Goal: Task Accomplishment & Management: Complete application form

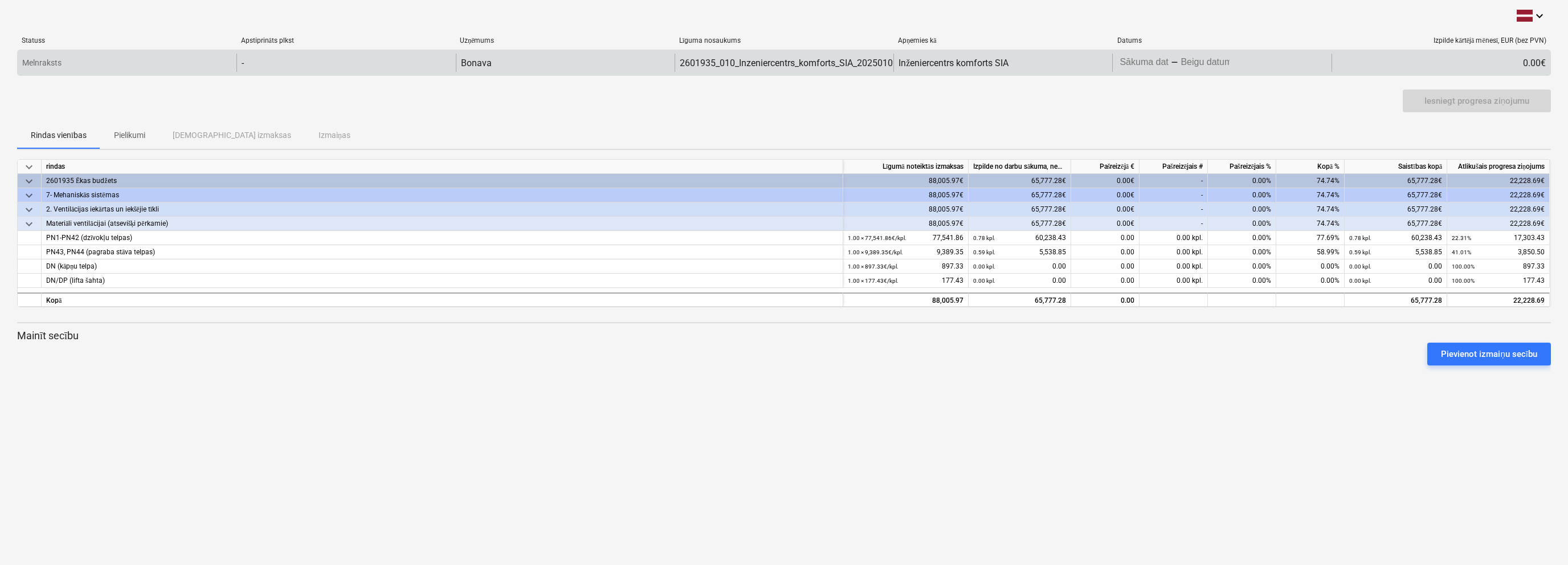
click at [1190, 65] on body "keyboard_arrow_down Statuss Apstiprināts plkst Uzņēmums Līguma nosaukums Apņemi…" at bounding box center [784, 282] width 1568 height 565
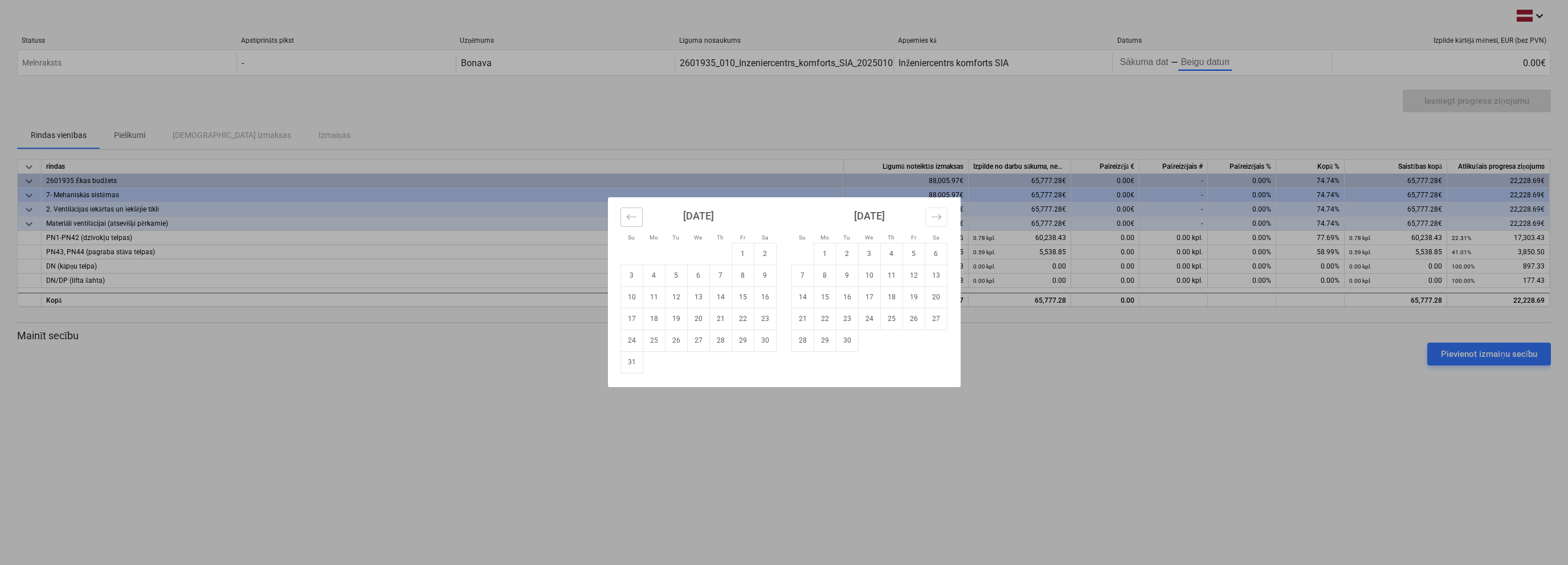
click at [638, 217] on button "Move backward to switch to the previous month." at bounding box center [632, 217] width 23 height 19
click at [642, 340] on td "28" at bounding box center [654, 340] width 23 height 22
type input "[DATE]"
click at [868, 323] on td "20" at bounding box center [869, 318] width 23 height 22
type input "[DATE]"
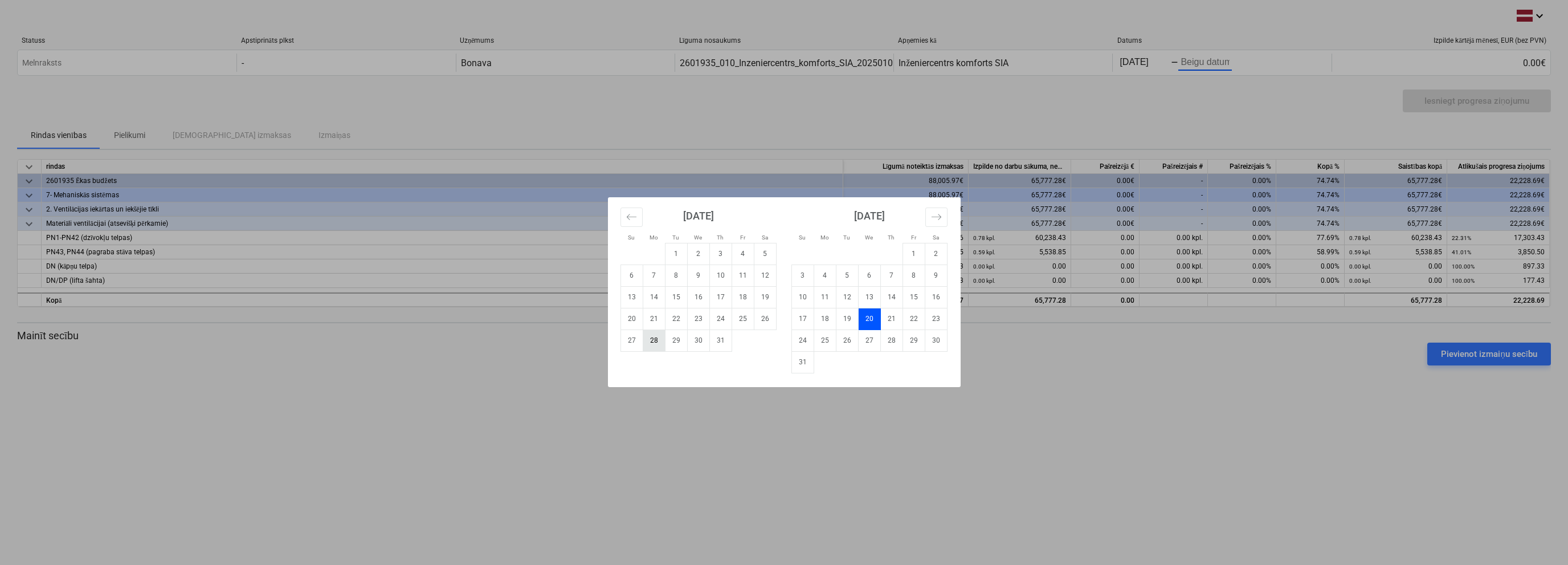
click at [654, 339] on td "28" at bounding box center [654, 340] width 23 height 22
type input "[DATE]"
click at [1188, 61] on div "Su Mo Tu We Th Fr Sa Su Mo Tu We Th Fr Sa [DATE] 1 2 3 4 5 6 7 8 9 10 11 12 13 …" at bounding box center [784, 282] width 1568 height 565
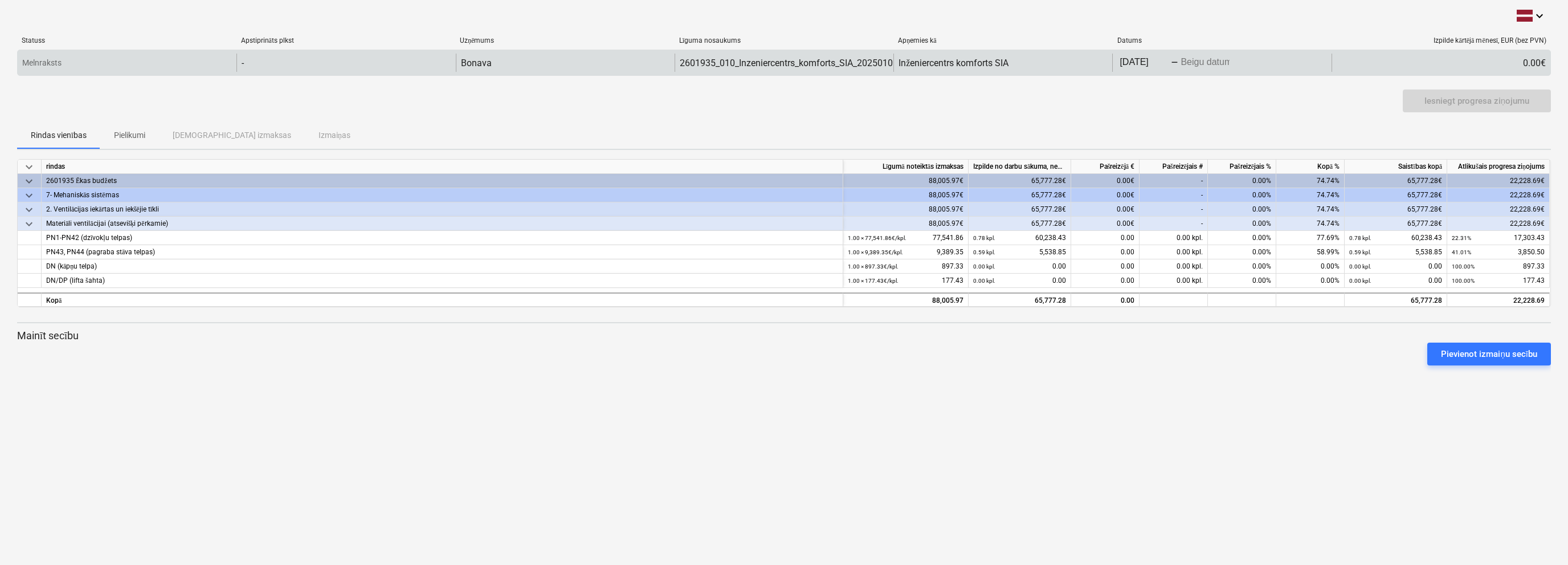
click at [1200, 61] on body "keyboard_arrow_down Statuss Apstiprināts plkst Uzņēmums Līguma nosaukums Apņemi…" at bounding box center [784, 282] width 1568 height 565
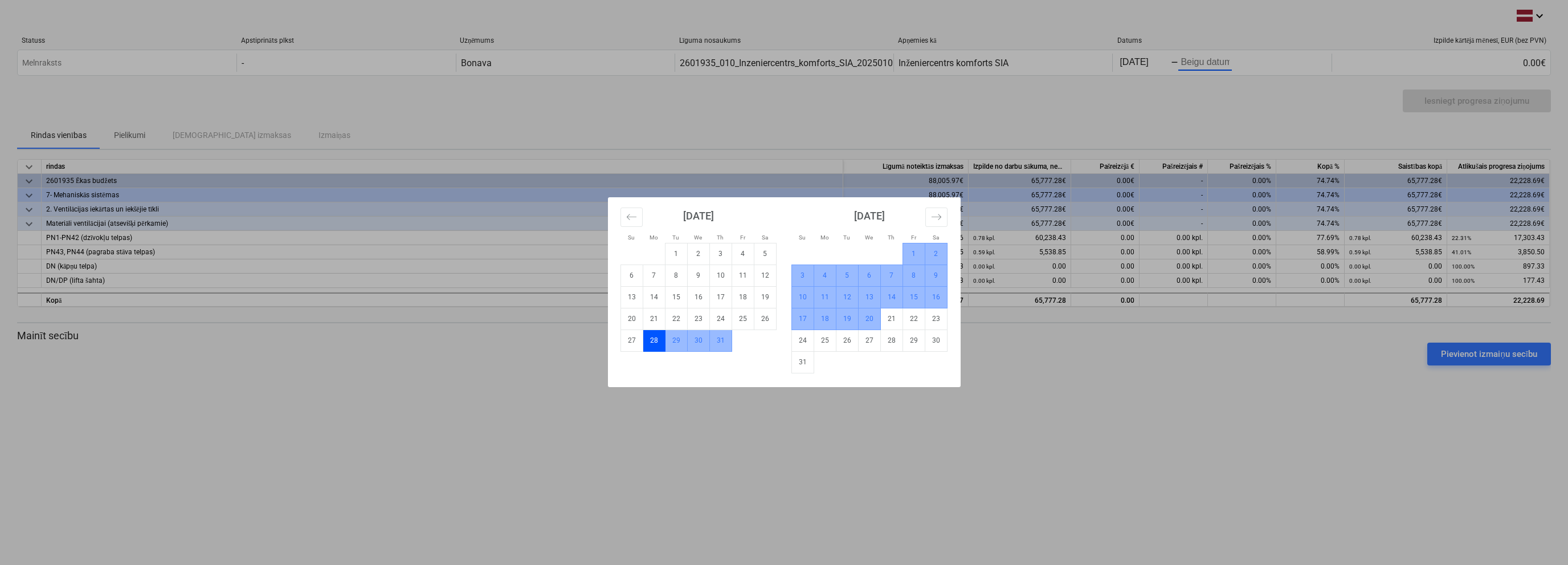
click at [872, 318] on td "20" at bounding box center [869, 318] width 23 height 22
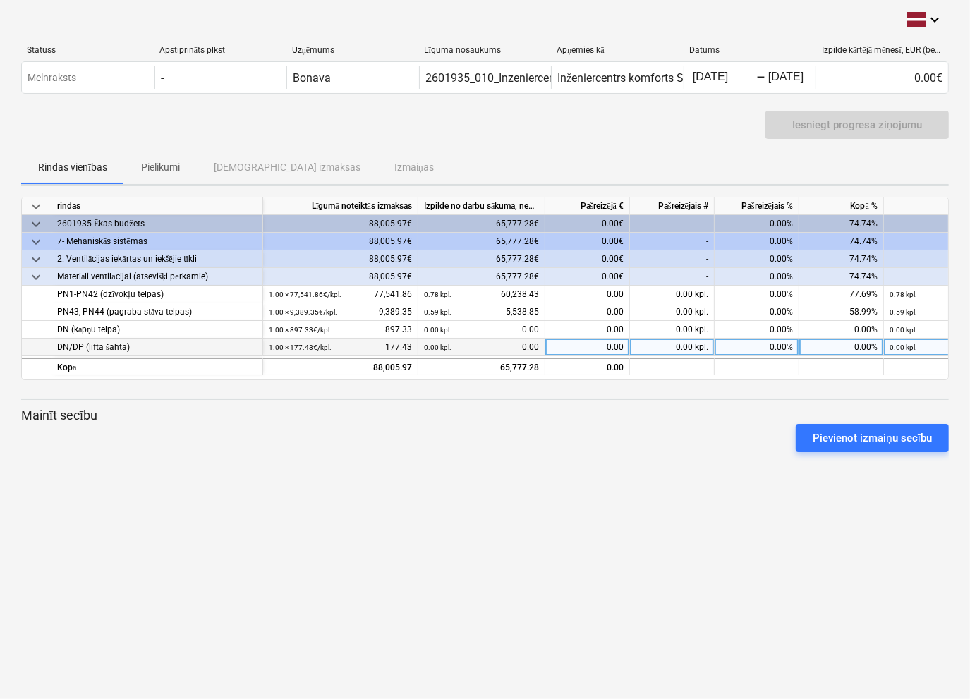
click at [595, 349] on div "0.00" at bounding box center [587, 347] width 85 height 18
type input "177.43"
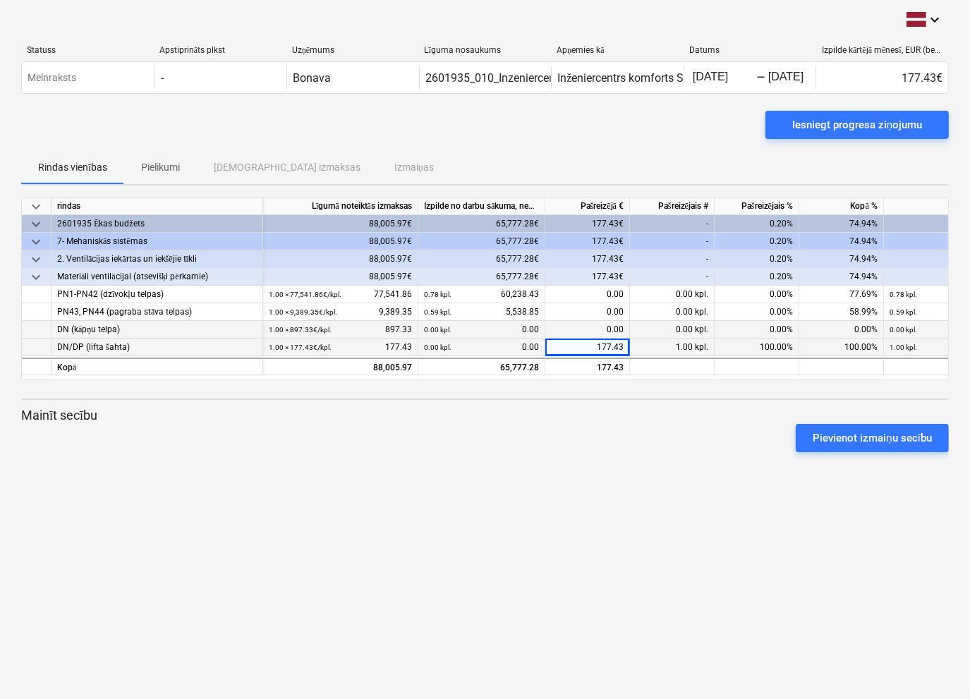
click at [592, 326] on div "0.00" at bounding box center [587, 330] width 85 height 18
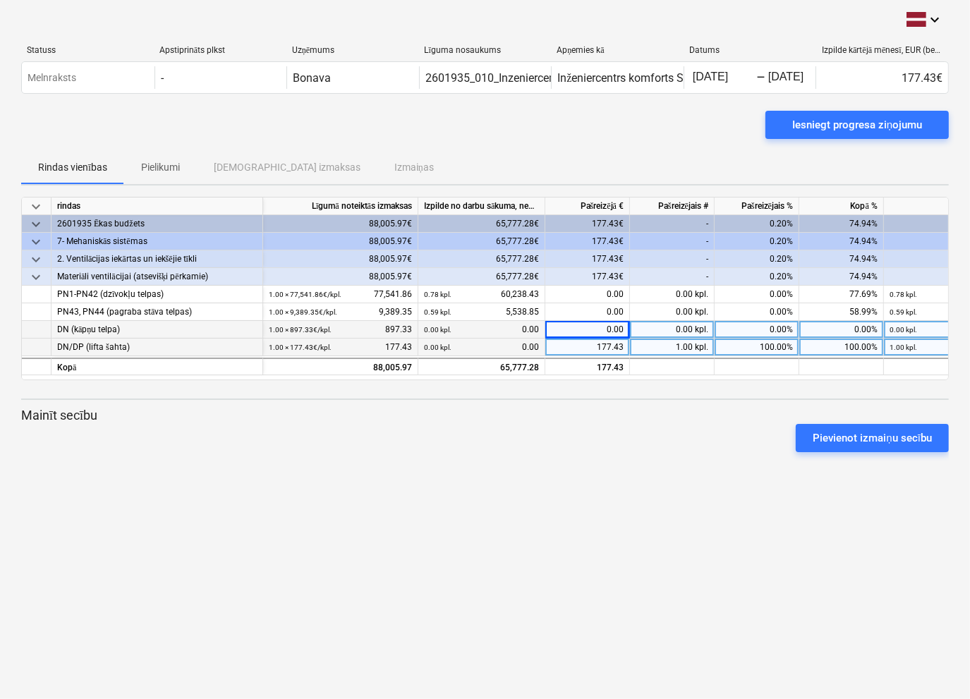
click at [613, 326] on div "0.00" at bounding box center [587, 330] width 85 height 18
type input "897.33"
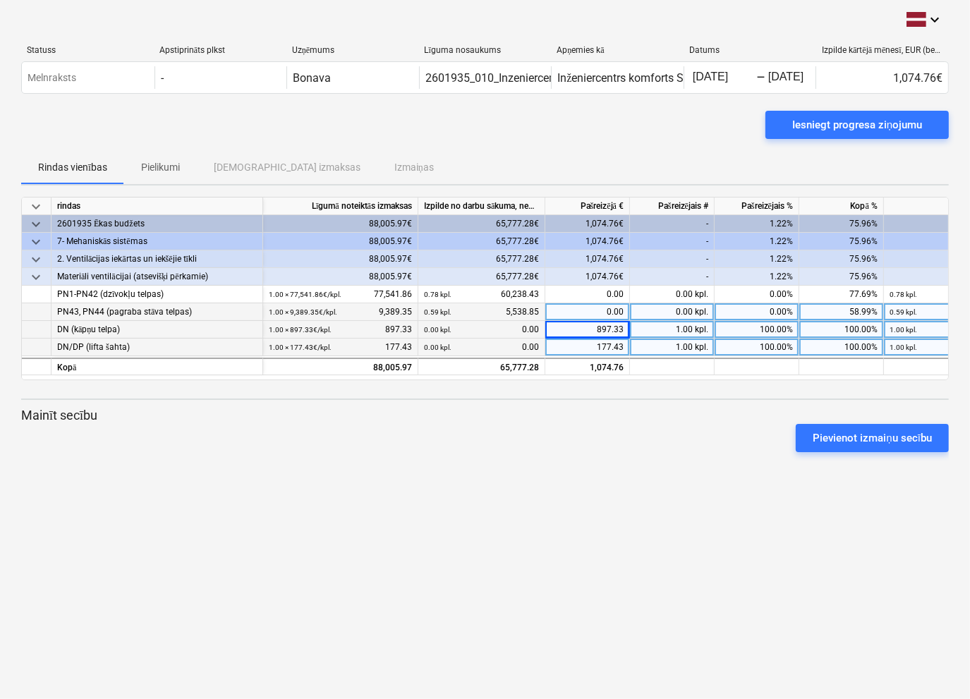
click at [607, 311] on div "0.00" at bounding box center [587, 312] width 85 height 18
type input "385.24"
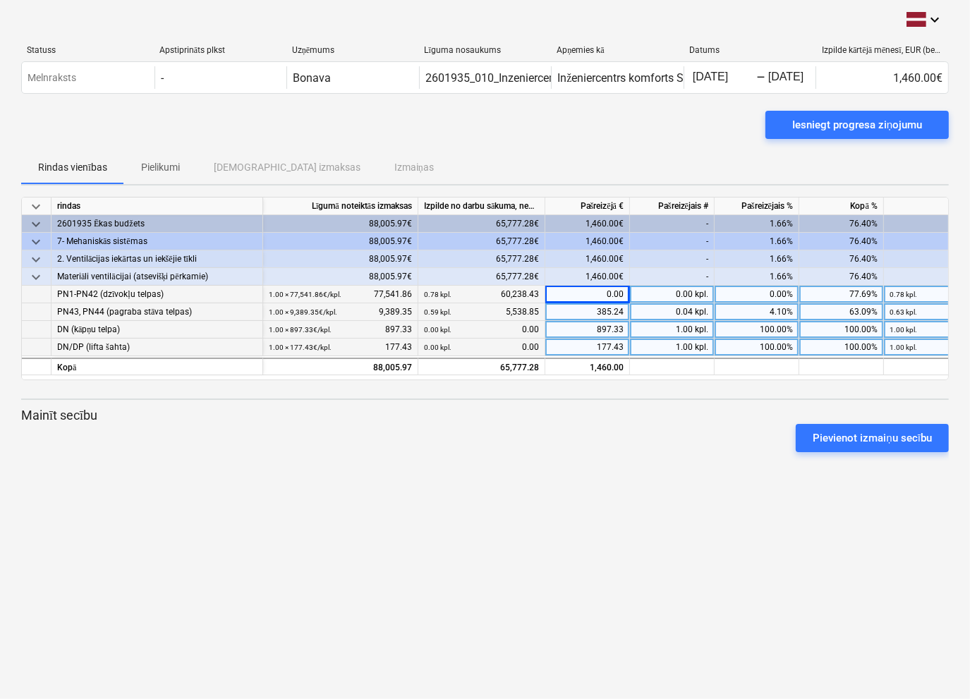
click at [588, 292] on div "0.00" at bounding box center [587, 295] width 85 height 18
type input "7711.50"
click at [482, 465] on div "keyboard_arrow_down Statuss Apstiprināts plkst Uzņēmums Līguma nosaukums Apņemi…" at bounding box center [485, 349] width 970 height 699
click at [848, 123] on div "Iesniegt progresa ziņojumu" at bounding box center [857, 125] width 130 height 18
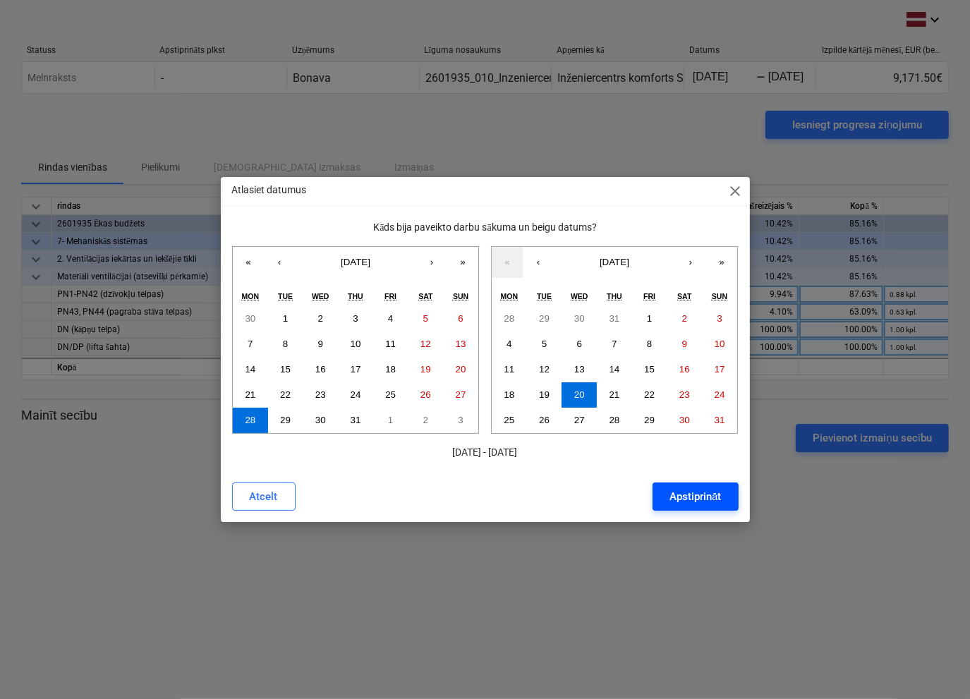
click at [692, 492] on div "Apstiprināt" at bounding box center [694, 496] width 51 height 18
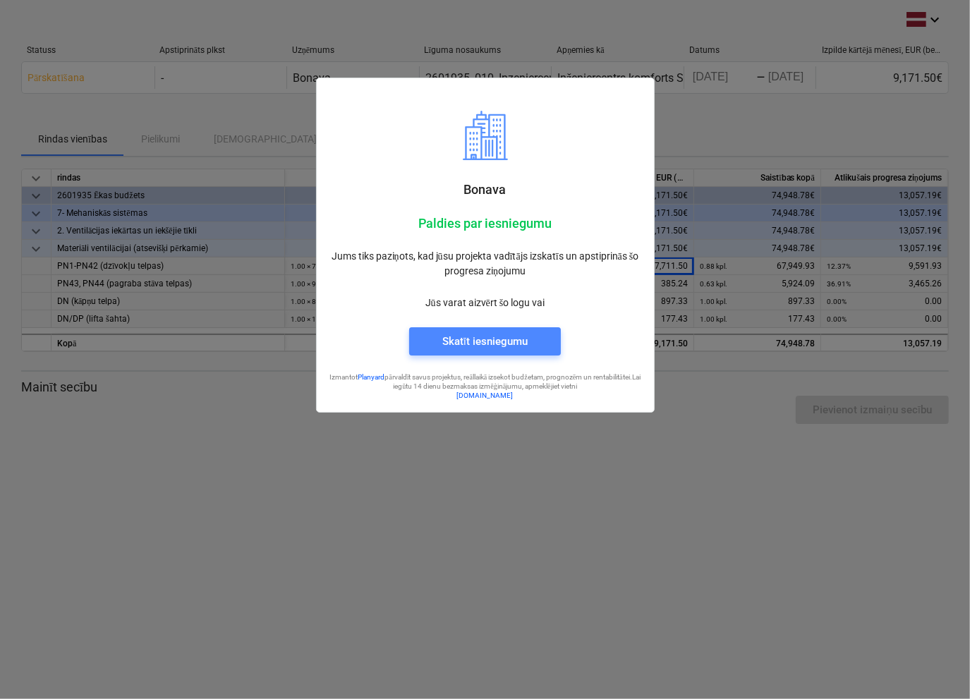
click at [466, 341] on div "Skatīt iesniegumu" at bounding box center [484, 341] width 85 height 18
